Goal: Task Accomplishment & Management: Use online tool/utility

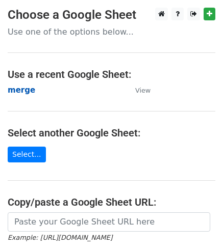
click at [15, 90] on strong "merge" at bounding box center [22, 90] width 28 height 9
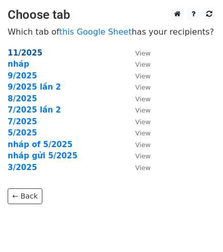
click at [23, 51] on strong "11/2025" at bounding box center [25, 52] width 35 height 9
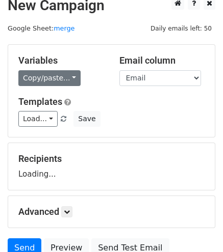
scroll to position [11, 0]
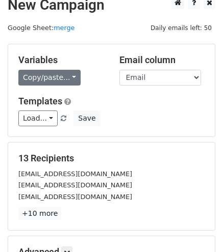
click at [34, 77] on link "Copy/paste..." at bounding box center [49, 78] width 62 height 16
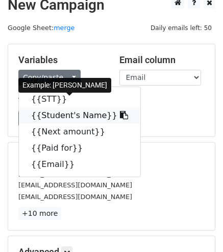
click at [55, 117] on link "{{Student's Name}}" at bounding box center [79, 116] width 121 height 16
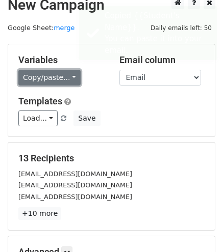
click at [52, 82] on link "Copy/paste..." at bounding box center [49, 78] width 62 height 16
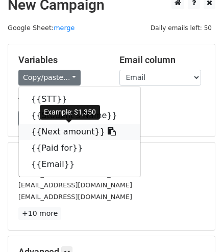
click at [59, 133] on link "{{Next amount}}" at bounding box center [79, 132] width 121 height 16
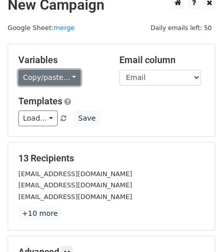
click at [53, 79] on link "Copy/paste..." at bounding box center [49, 78] width 62 height 16
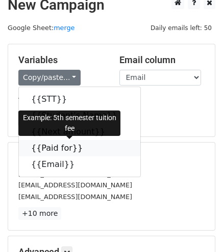
drag, startPoint x: 74, startPoint y: 151, endPoint x: 29, endPoint y: 142, distance: 46.3
click at [85, 151] on icon at bounding box center [89, 148] width 8 height 8
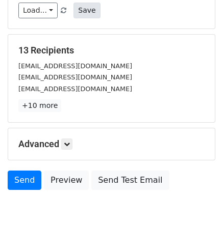
scroll to position [142, 0]
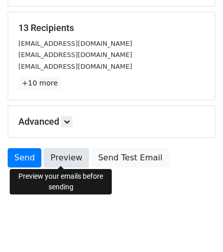
click at [62, 152] on link "Preview" at bounding box center [66, 157] width 45 height 19
click at [63, 158] on link "Preview" at bounding box center [66, 157] width 45 height 19
click at [60, 157] on link "Preview" at bounding box center [66, 157] width 45 height 19
click at [54, 156] on link "Preview" at bounding box center [66, 157] width 45 height 19
click at [56, 155] on link "Preview" at bounding box center [66, 157] width 45 height 19
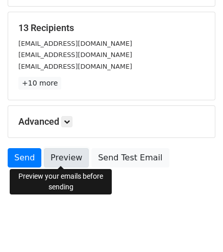
click at [67, 154] on link "Preview" at bounding box center [66, 157] width 45 height 19
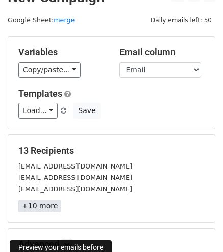
scroll to position [0, 0]
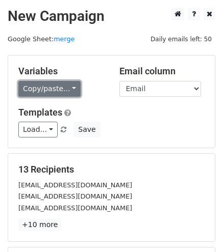
click at [65, 87] on link "Copy/paste..." at bounding box center [49, 89] width 62 height 16
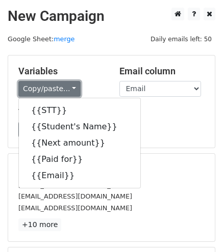
click at [70, 87] on link "Copy/paste..." at bounding box center [49, 89] width 62 height 16
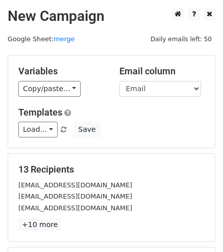
click at [98, 83] on div "Copy/paste... {{STT}} {{Student's Name}} {{Next amount}} {{Paid for}} {{Email}}" at bounding box center [61, 89] width 86 height 16
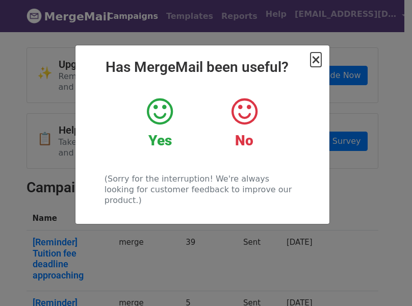
click at [312, 60] on span "×" at bounding box center [315, 60] width 10 height 14
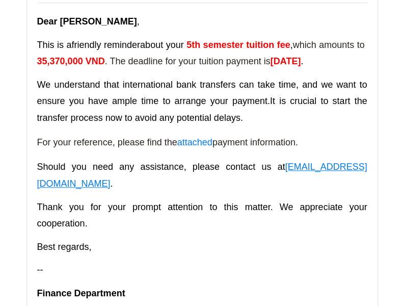
scroll to position [147, 0]
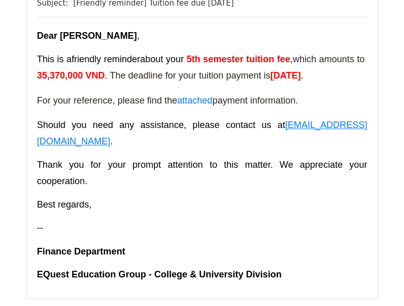
scroll to position [135, 0]
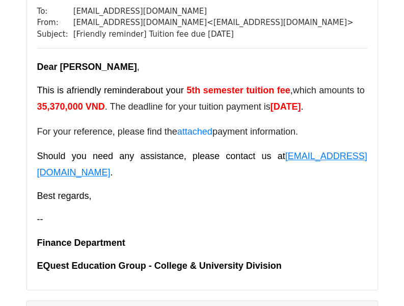
scroll to position [103, 0]
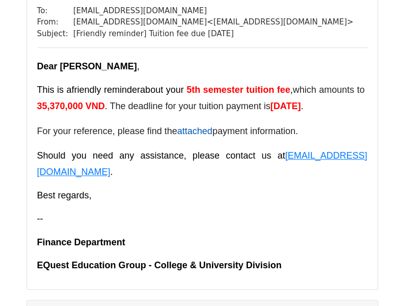
click at [202, 134] on link "attached" at bounding box center [194, 131] width 35 height 10
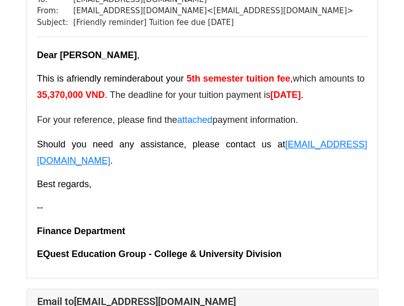
scroll to position [115, 0]
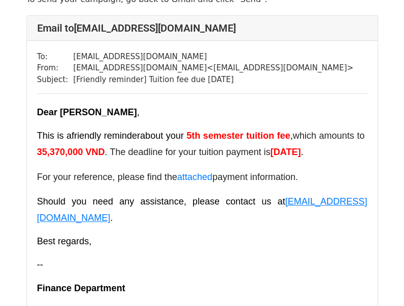
scroll to position [59, 0]
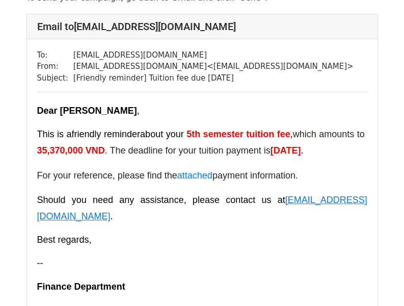
click at [241, 231] on p "Best regards," at bounding box center [202, 239] width 330 height 16
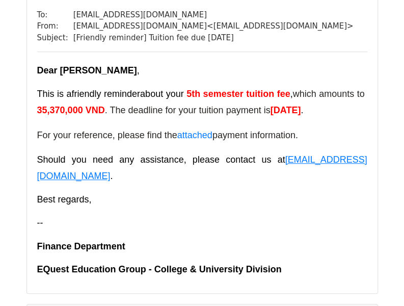
scroll to position [100, 0]
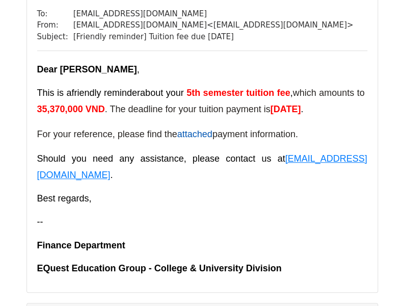
click at [199, 135] on link "attached" at bounding box center [194, 134] width 35 height 10
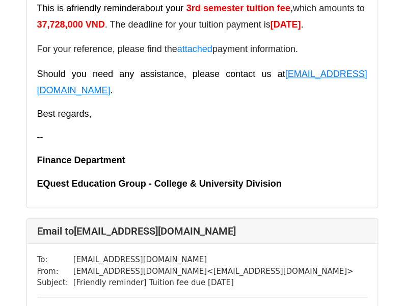
scroll to position [3924, 0]
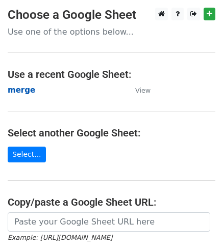
click at [25, 90] on strong "merge" at bounding box center [22, 90] width 28 height 9
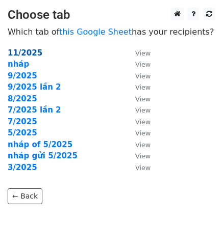
click at [28, 51] on strong "11/2025" at bounding box center [25, 52] width 35 height 9
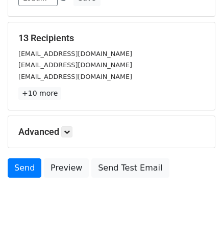
scroll to position [142, 0]
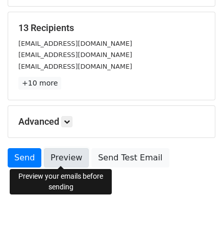
click at [60, 156] on link "Preview" at bounding box center [66, 157] width 45 height 19
click at [62, 158] on link "Preview" at bounding box center [66, 157] width 45 height 19
click at [61, 157] on link "Preview" at bounding box center [66, 157] width 45 height 19
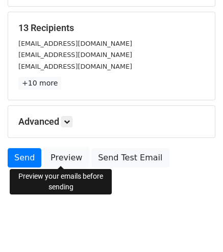
drag, startPoint x: 57, startPoint y: 159, endPoint x: 60, endPoint y: 166, distance: 7.6
click at [57, 158] on link "Preview" at bounding box center [66, 157] width 45 height 19
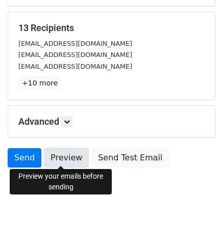
click at [59, 158] on link "Preview" at bounding box center [66, 157] width 45 height 19
click at [69, 156] on link "Preview" at bounding box center [66, 157] width 45 height 19
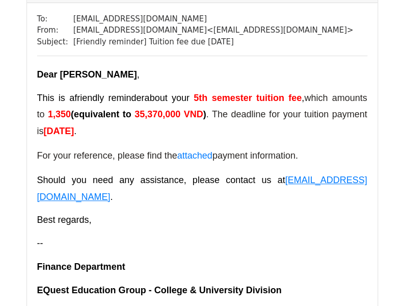
scroll to position [90, 0]
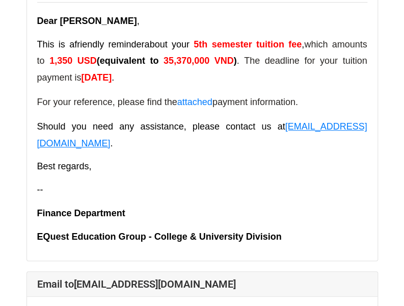
scroll to position [148, 0]
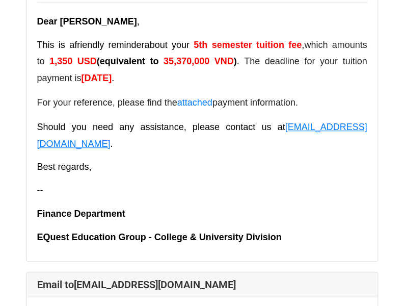
click at [186, 182] on p "--" at bounding box center [202, 190] width 330 height 16
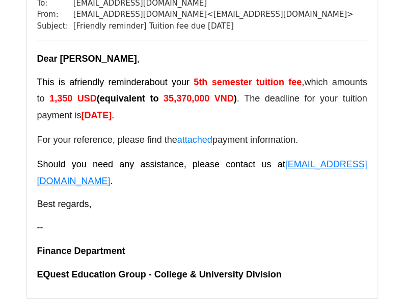
scroll to position [112, 0]
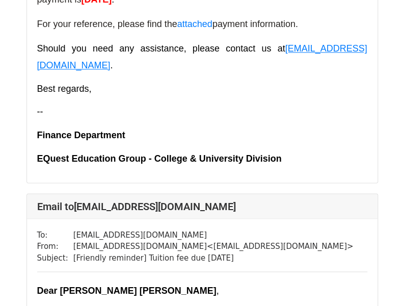
scroll to position [4139, 0]
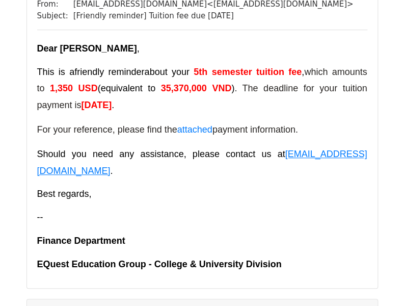
scroll to position [102, 0]
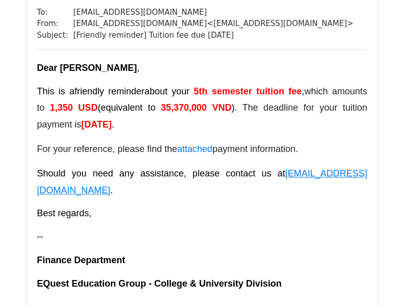
click at [235, 228] on p "--" at bounding box center [202, 236] width 330 height 16
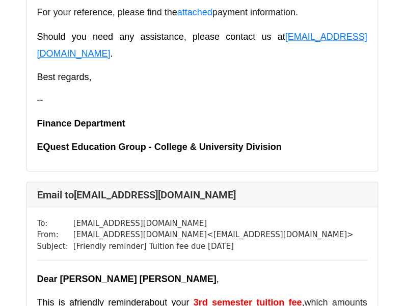
scroll to position [4037, 0]
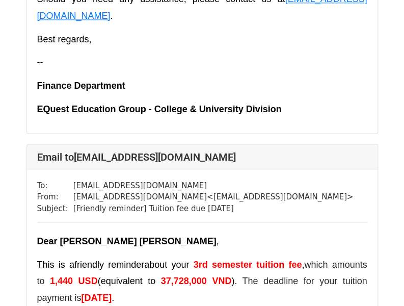
scroll to position [4139, 0]
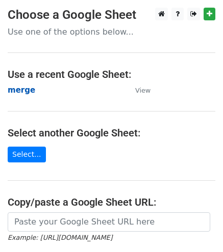
click at [24, 90] on strong "merge" at bounding box center [22, 90] width 28 height 9
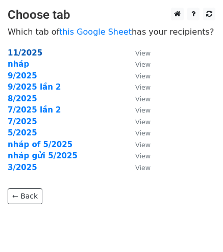
click at [32, 53] on strong "11/2025" at bounding box center [25, 52] width 35 height 9
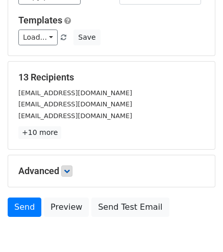
scroll to position [101, 0]
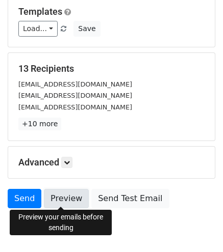
click at [57, 196] on link "Preview" at bounding box center [66, 198] width 45 height 19
click at [57, 198] on link "Preview" at bounding box center [66, 198] width 45 height 19
click at [50, 198] on link "Preview" at bounding box center [66, 198] width 45 height 19
click at [65, 194] on link "Preview" at bounding box center [66, 198] width 45 height 19
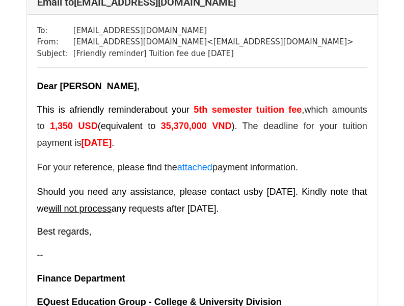
scroll to position [102, 0]
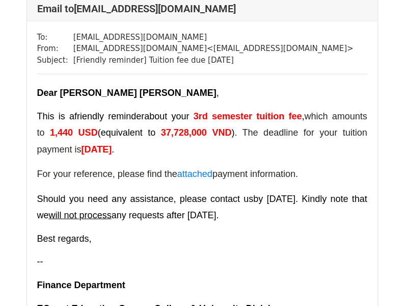
scroll to position [4353, 0]
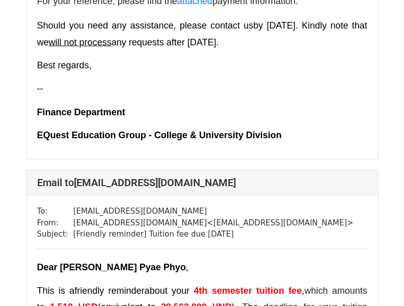
scroll to position [3130, 0]
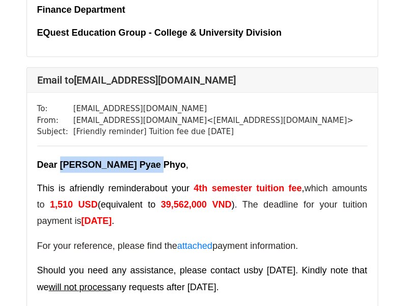
drag, startPoint x: 61, startPoint y: 154, endPoint x: 154, endPoint y: 161, distance: 93.0
click at [154, 161] on p "Dear [PERSON_NAME] Pyae Phyo ," at bounding box center [202, 164] width 330 height 16
copy span "[PERSON_NAME] Pyae Phyo"
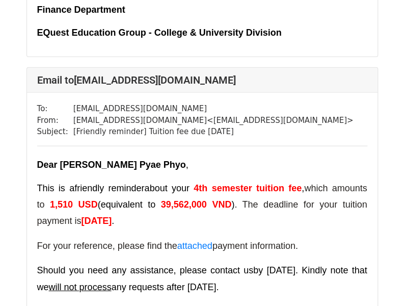
click at [275, 162] on p "Dear [PERSON_NAME] Pyae Phyo ," at bounding box center [202, 164] width 330 height 16
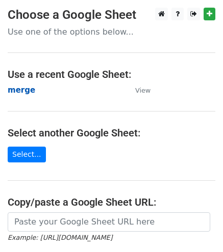
click at [18, 87] on strong "merge" at bounding box center [22, 90] width 28 height 9
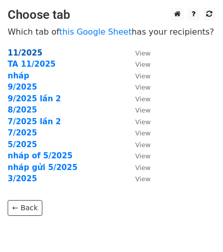
click at [15, 55] on strong "11/2025" at bounding box center [25, 52] width 35 height 9
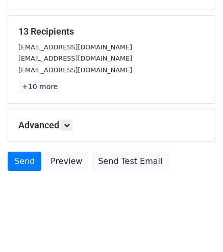
scroll to position [142, 0]
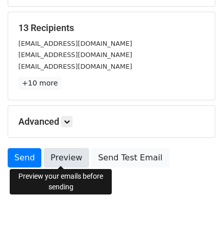
click at [60, 158] on link "Preview" at bounding box center [66, 157] width 45 height 19
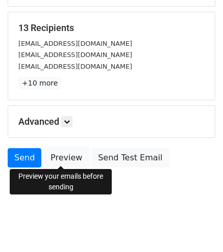
scroll to position [0, 0]
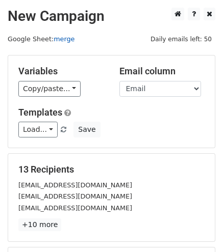
click at [54, 38] on link "merge" at bounding box center [64, 39] width 21 height 8
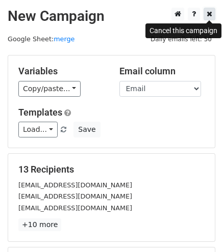
click at [207, 17] on icon at bounding box center [209, 13] width 6 height 7
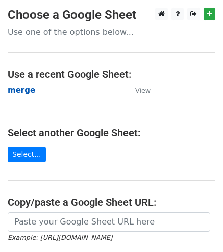
click at [22, 88] on strong "merge" at bounding box center [22, 90] width 28 height 9
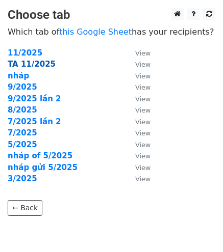
click at [27, 64] on strong "TA 11/2025" at bounding box center [32, 64] width 48 height 9
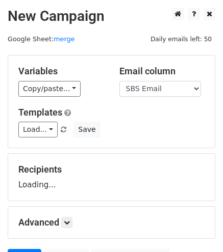
drag, startPoint x: 145, startPoint y: 174, endPoint x: 140, endPoint y: 186, distance: 13.3
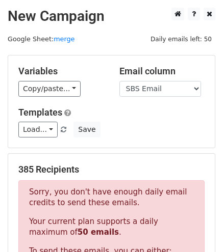
drag, startPoint x: 140, startPoint y: 186, endPoint x: 190, endPoint y: 132, distance: 73.9
click at [190, 132] on div "Load... No templates saved Save" at bounding box center [111, 130] width 201 height 16
click at [60, 41] on link "merge" at bounding box center [64, 39] width 21 height 8
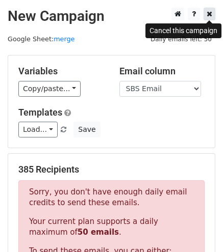
click at [211, 13] on icon at bounding box center [209, 13] width 6 height 7
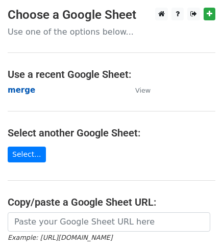
click at [28, 88] on strong "merge" at bounding box center [22, 90] width 28 height 9
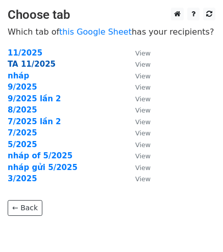
click at [31, 68] on strong "TA 11/2025" at bounding box center [32, 64] width 48 height 9
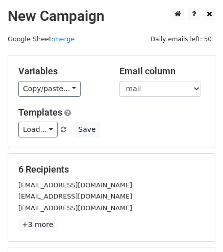
scroll to position [142, 0]
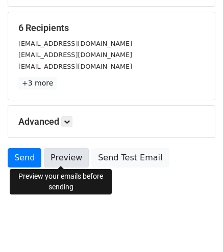
click at [58, 155] on link "Preview" at bounding box center [66, 157] width 45 height 19
click at [58, 157] on link "Preview" at bounding box center [66, 157] width 45 height 19
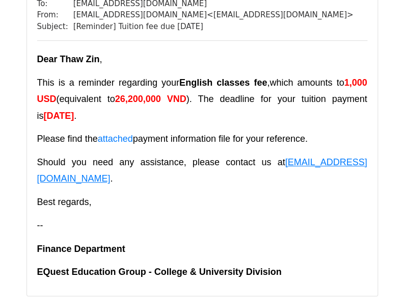
scroll to position [110, 0]
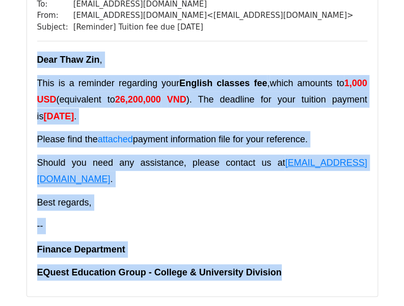
drag, startPoint x: 37, startPoint y: 61, endPoint x: 301, endPoint y: 245, distance: 321.7
click at [301, 245] on div "Dear Thaw Zin , This is a reminder regarding your English classes fee , which a…" at bounding box center [202, 165] width 330 height 229
copy div "Dear Thaw Zin , This is a reminder regarding your English classes fee , which a…"
click at [263, 200] on div "Dear Thaw Zin , This is a reminder regarding your English classes fee , which a…" at bounding box center [202, 165] width 330 height 229
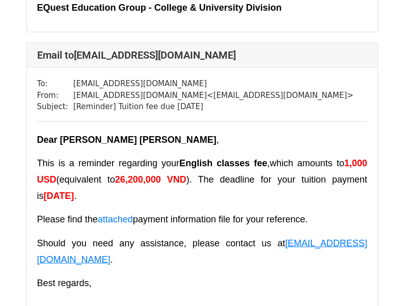
scroll to position [133, 0]
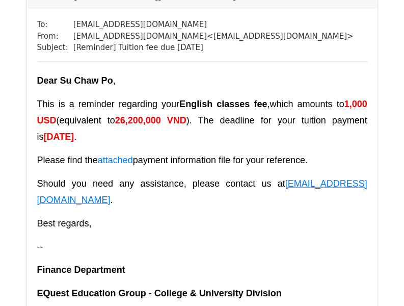
scroll to position [1755, 0]
